Goal: Task Accomplishment & Management: Manage account settings

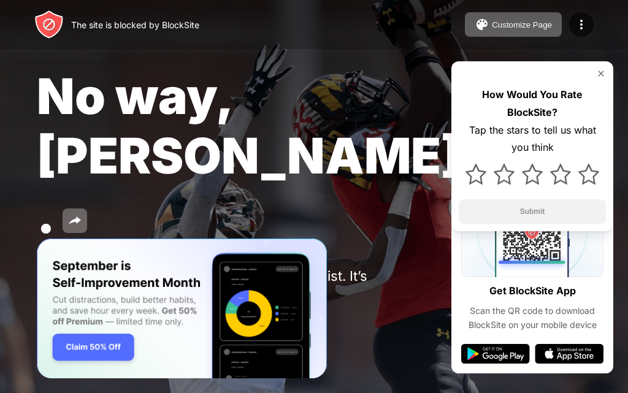
click at [597, 73] on img at bounding box center [601, 74] width 10 height 10
click at [598, 71] on img at bounding box center [601, 74] width 10 height 10
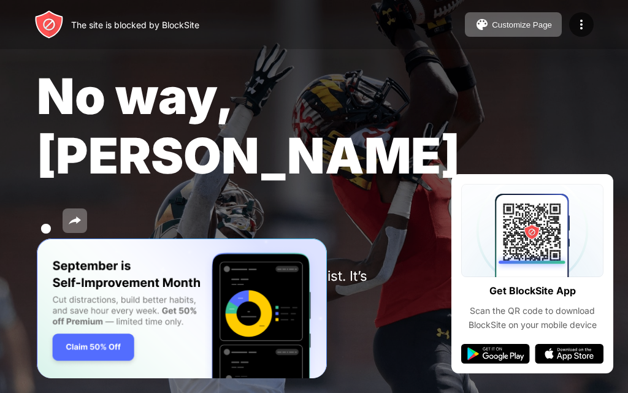
click at [53, 317] on img at bounding box center [49, 324] width 15 height 15
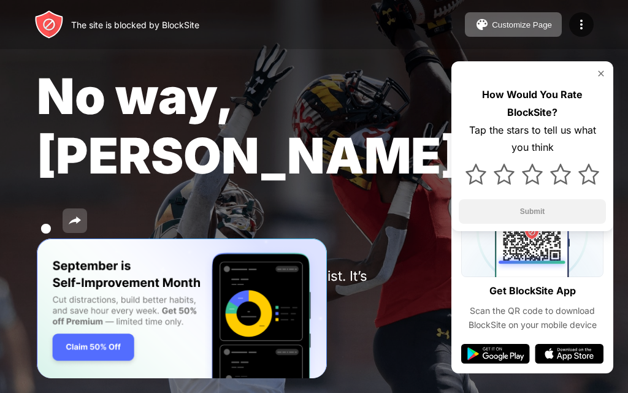
click at [87, 209] on button at bounding box center [75, 221] width 25 height 25
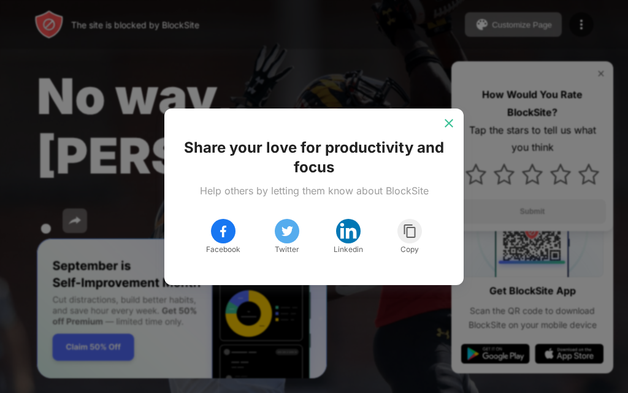
click at [440, 125] on div at bounding box center [449, 123] width 20 height 20
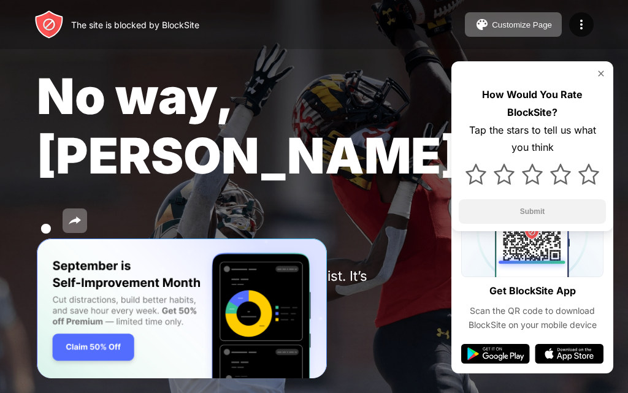
click at [47, 312] on button at bounding box center [49, 324] width 25 height 25
